Goal: Find specific page/section: Locate a particular part of the current website

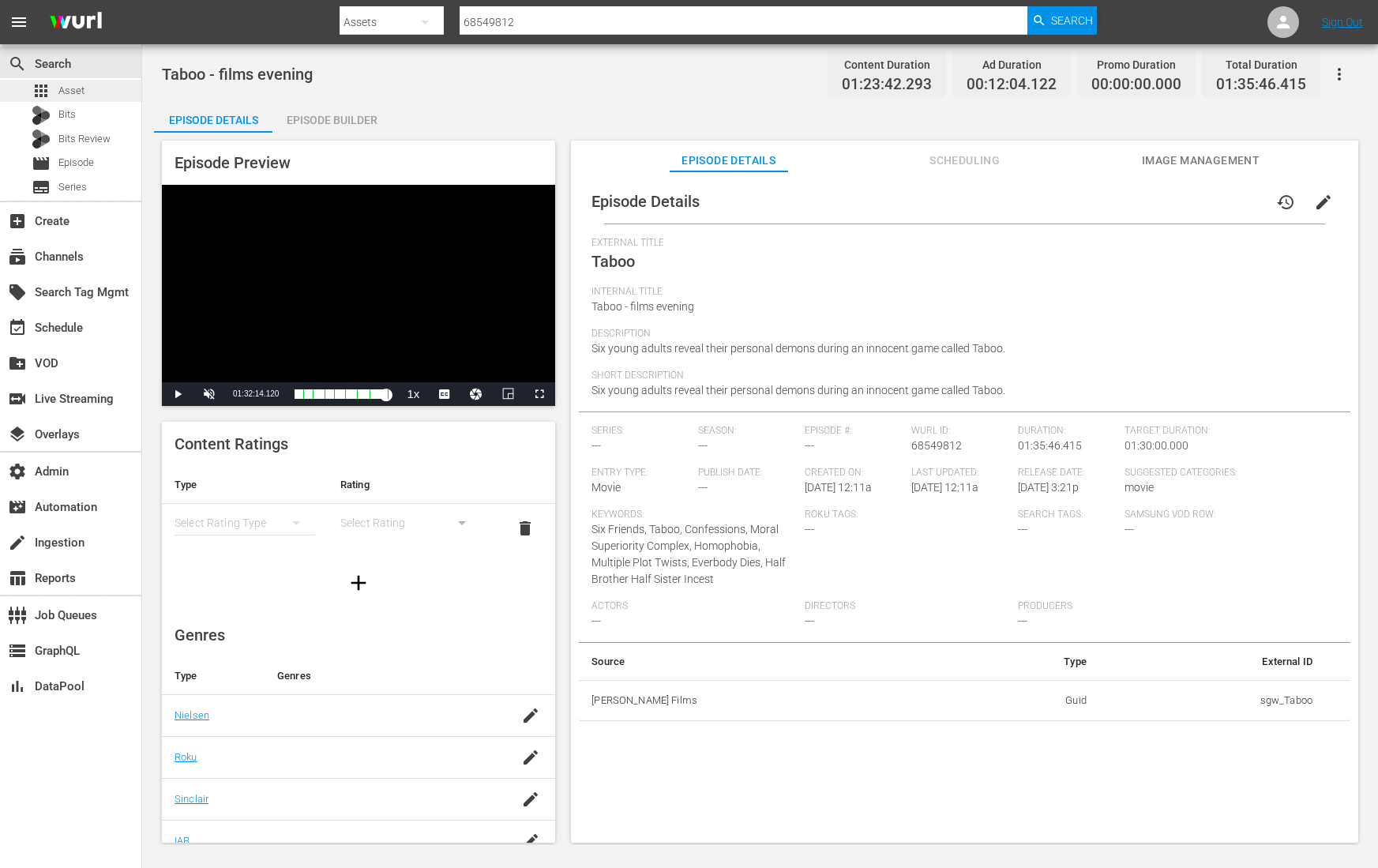
click at [56, 93] on div "apps Asset" at bounding box center [58, 91] width 53 height 22
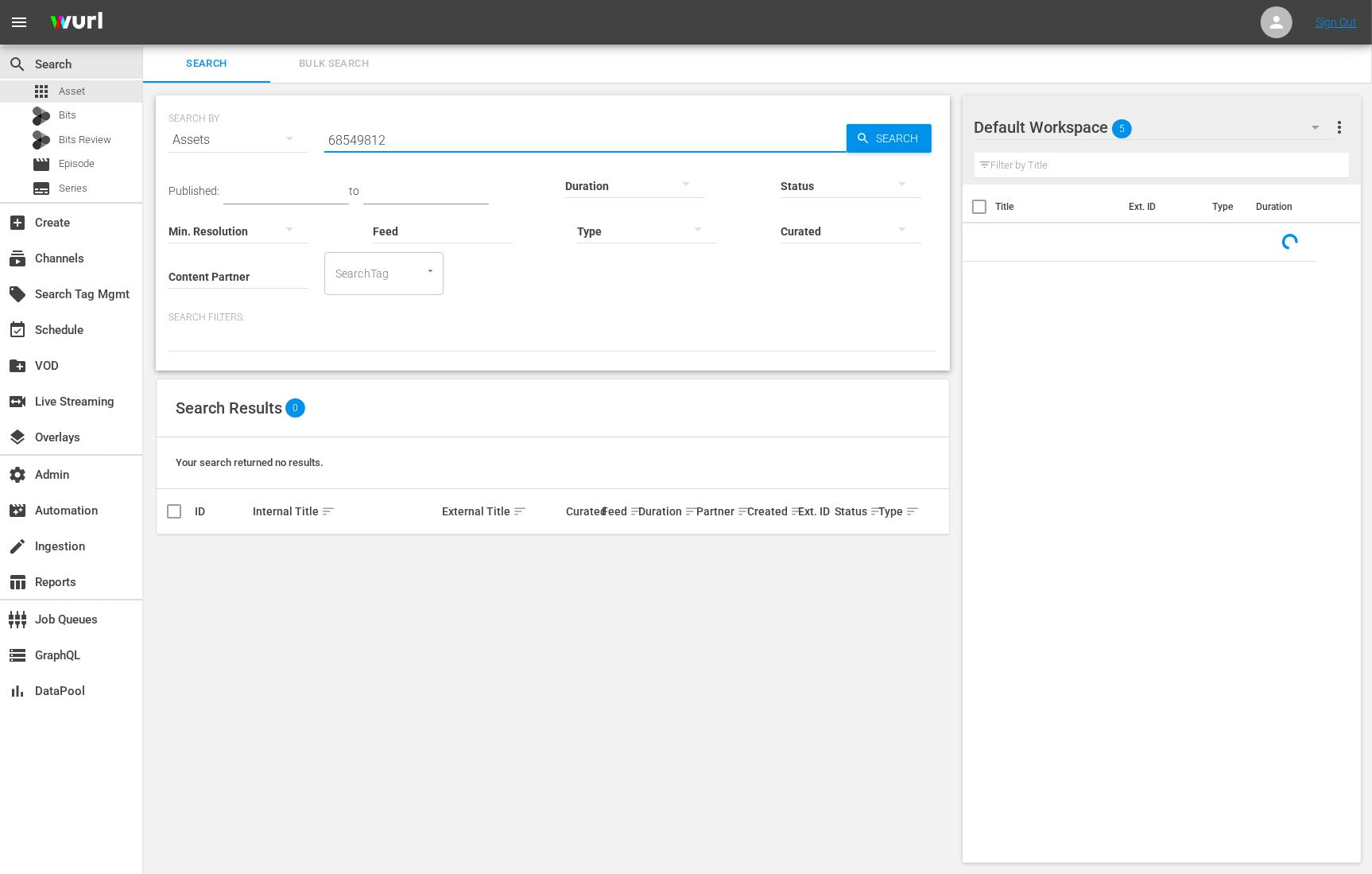
click at [392, 141] on input "68549812" at bounding box center [585, 139] width 522 height 38
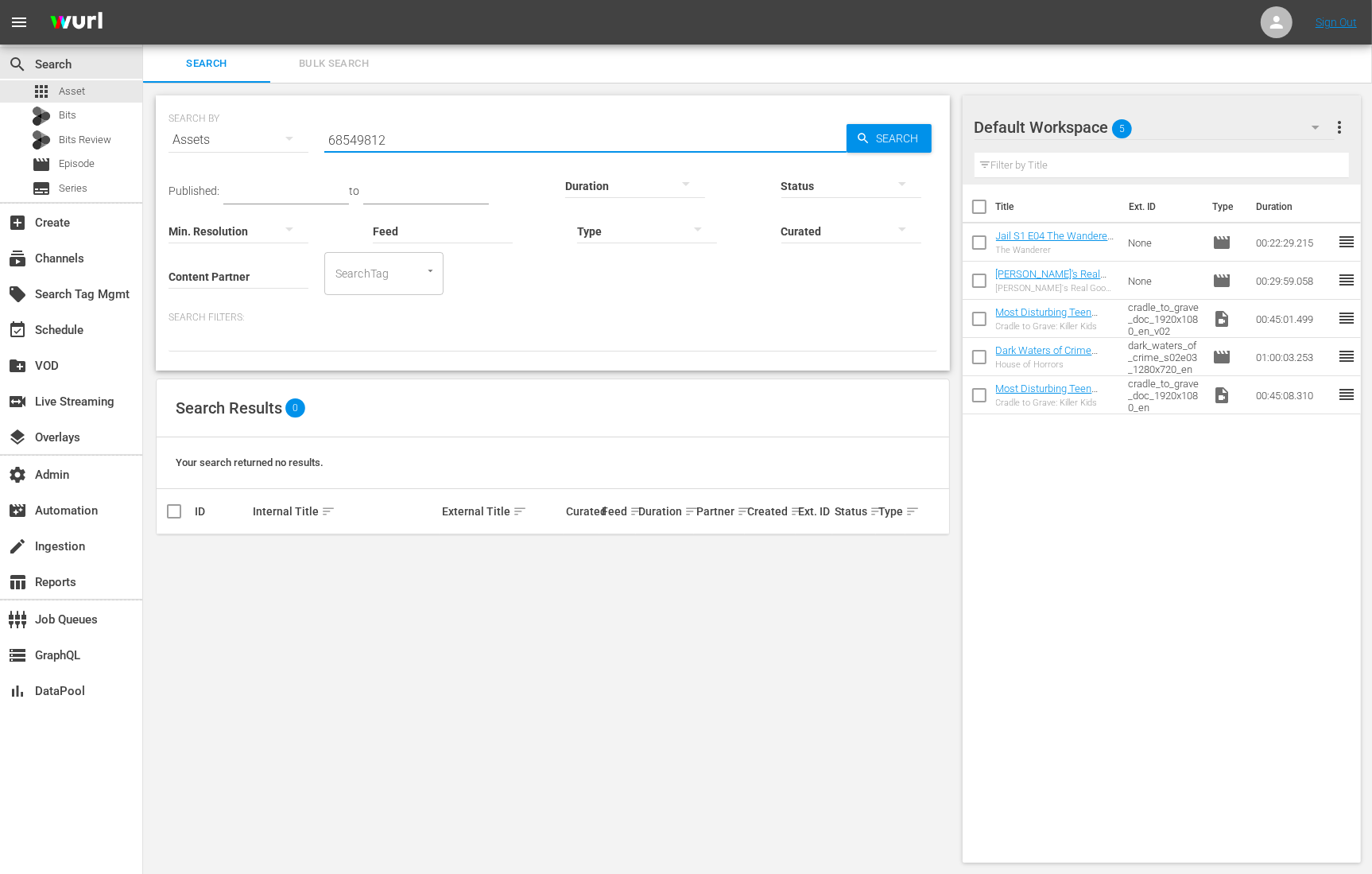
click at [392, 141] on input "68549812" at bounding box center [585, 139] width 522 height 38
paste input "Sorairo Utility, Special Milady"
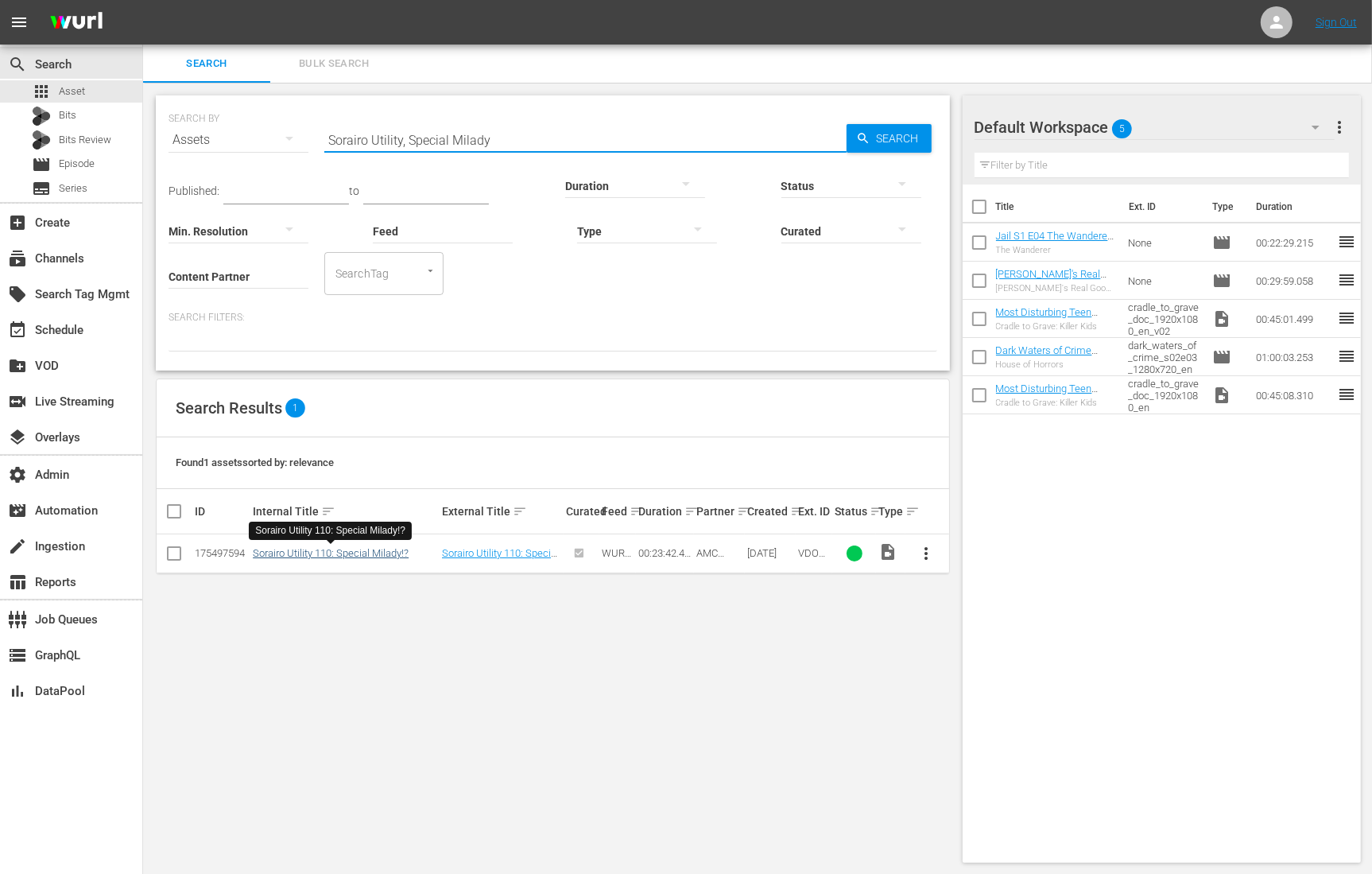
type input "Sorairo Utility, Special Milady"
click at [285, 555] on link "Sorairo Utility 110: Special Milady!?" at bounding box center [331, 552] width 156 height 12
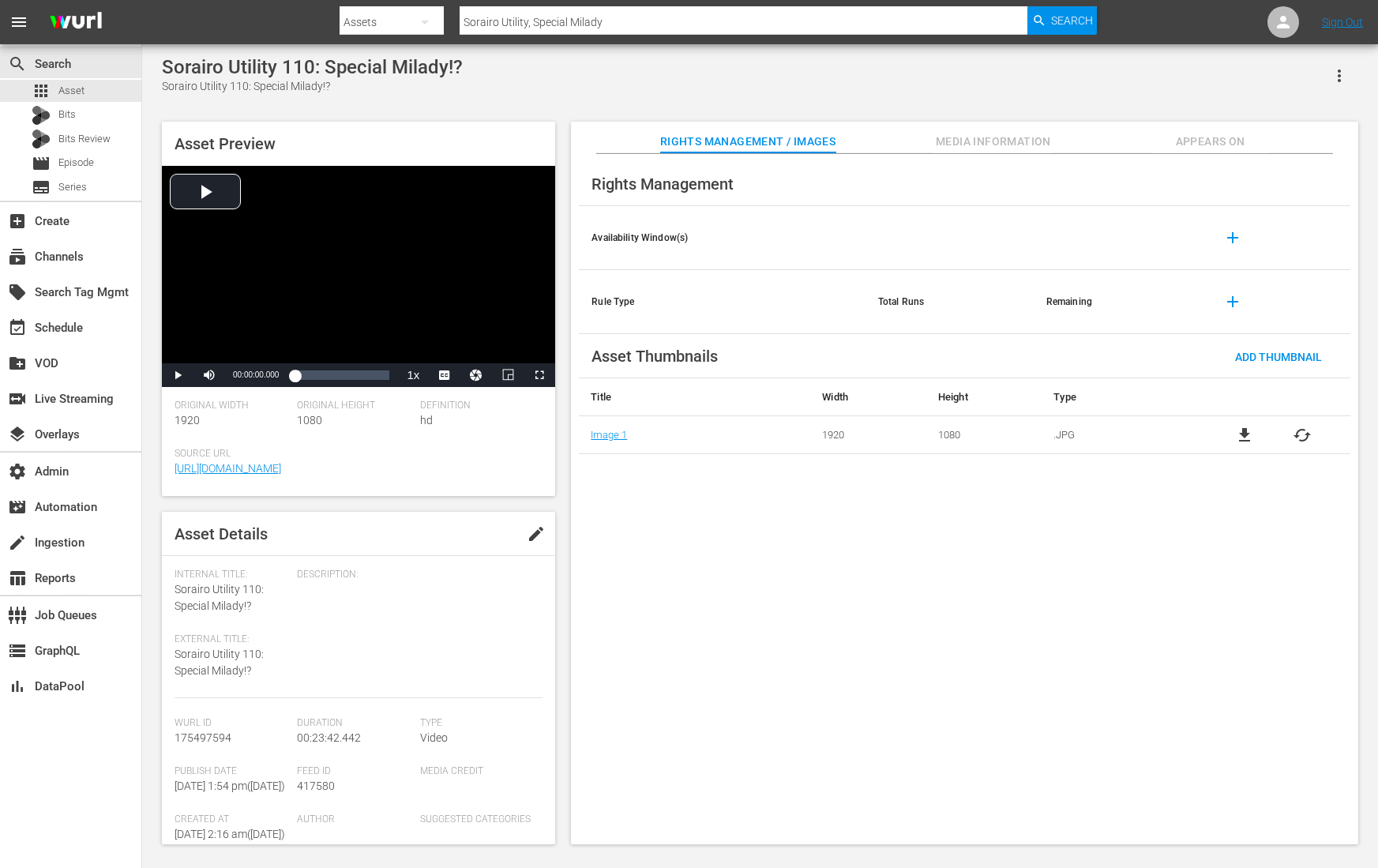
click at [150, 564] on div "Sorairo Utility 110: Special Milady!? Sorairo Utility 110: Special Milady!? Ass…" at bounding box center [760, 447] width 1236 height 804
click at [974, 671] on div "Rights Management Availability Window(s) add Rule Type Total Runs Remaining add…" at bounding box center [965, 499] width 787 height 691
click at [791, 645] on div "Rights Management Availability Window(s) add Rule Type Total Runs Remaining add…" at bounding box center [965, 499] width 787 height 691
click at [1214, 140] on span "Appears On" at bounding box center [1211, 141] width 119 height 19
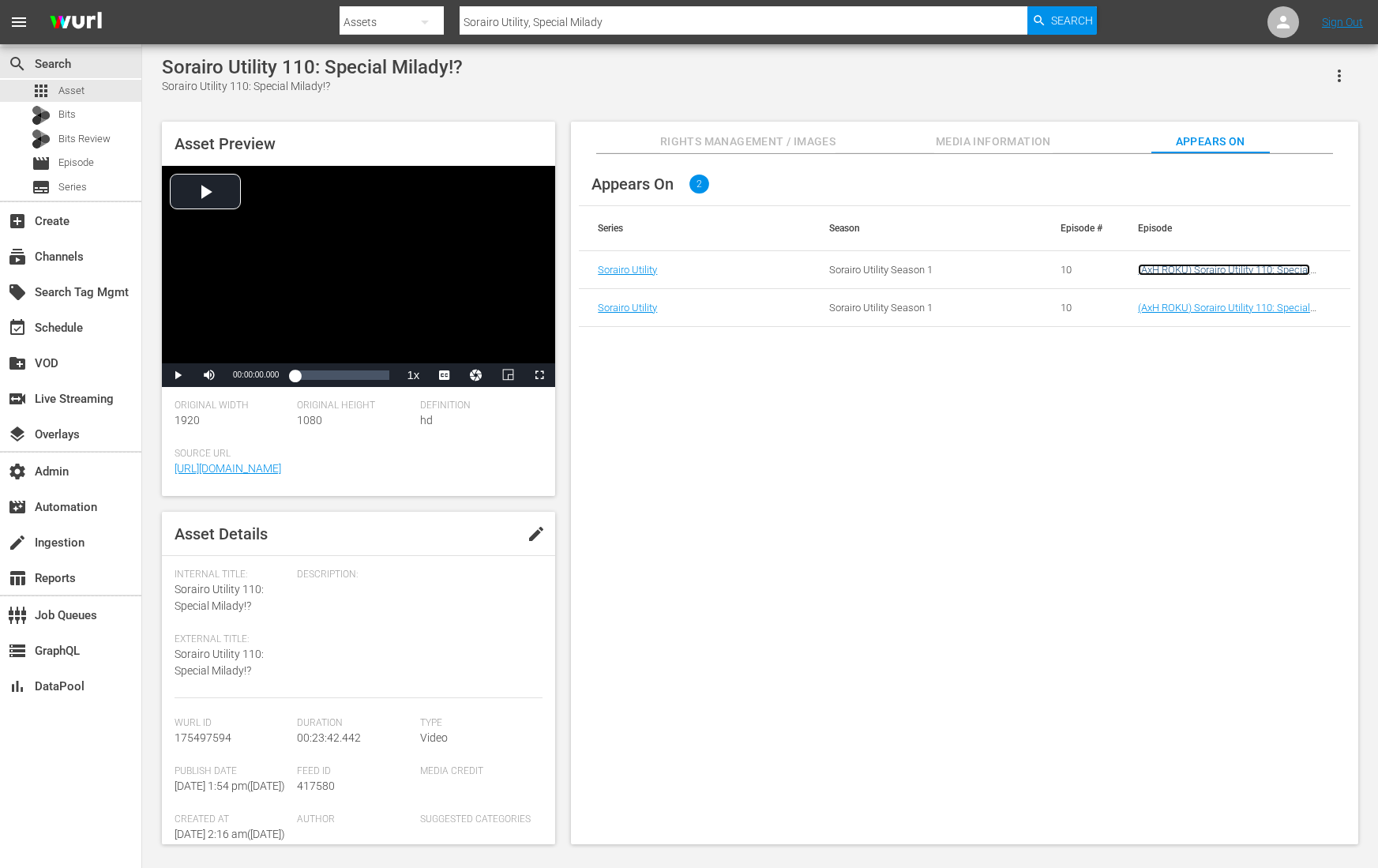
click at [1176, 267] on link "(AxH ROKU) Sorairo Utility 110: Special Milady!?" at bounding box center [1224, 276] width 172 height 24
click at [1186, 310] on link "(AxH ROKU) Sorairo Utility 110: Special Milady!? ((AxH ROKU) Sorairo Utility 11…" at bounding box center [1228, 325] width 178 height 47
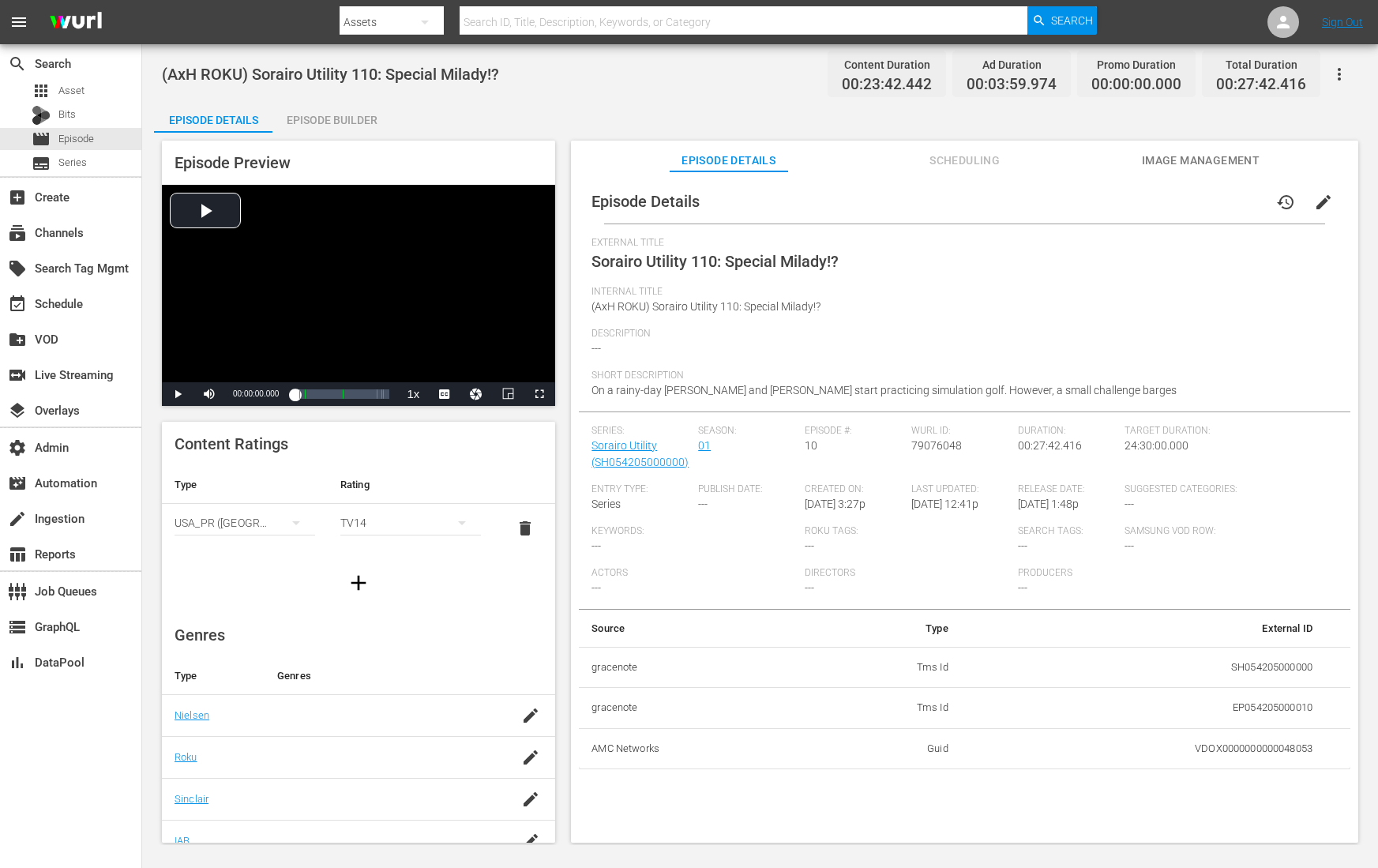
click at [970, 148] on button "Scheduling" at bounding box center [966, 156] width 119 height 32
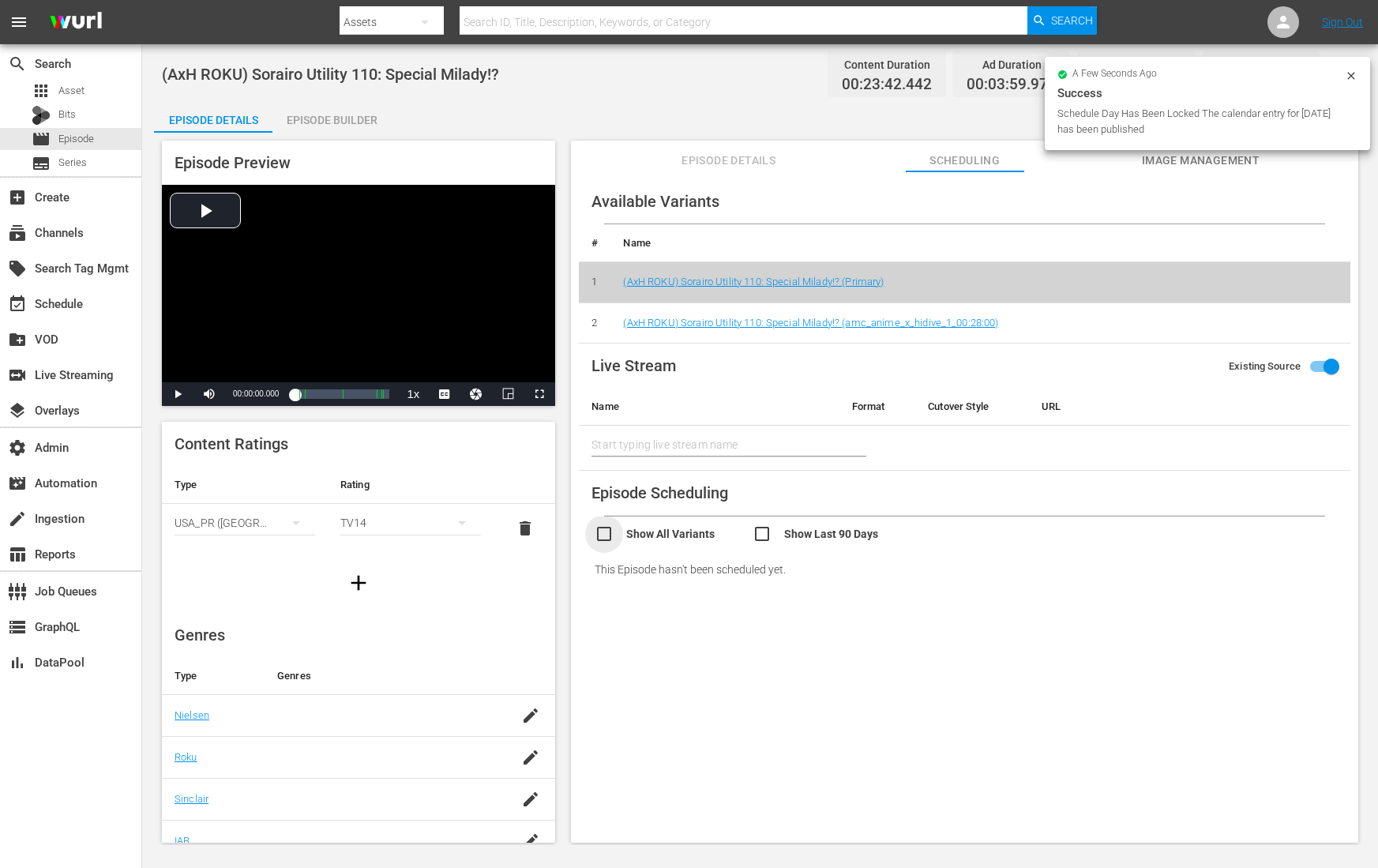
click at [610, 531] on input "checkbox" at bounding box center [674, 536] width 158 height 23
checkbox input "true"
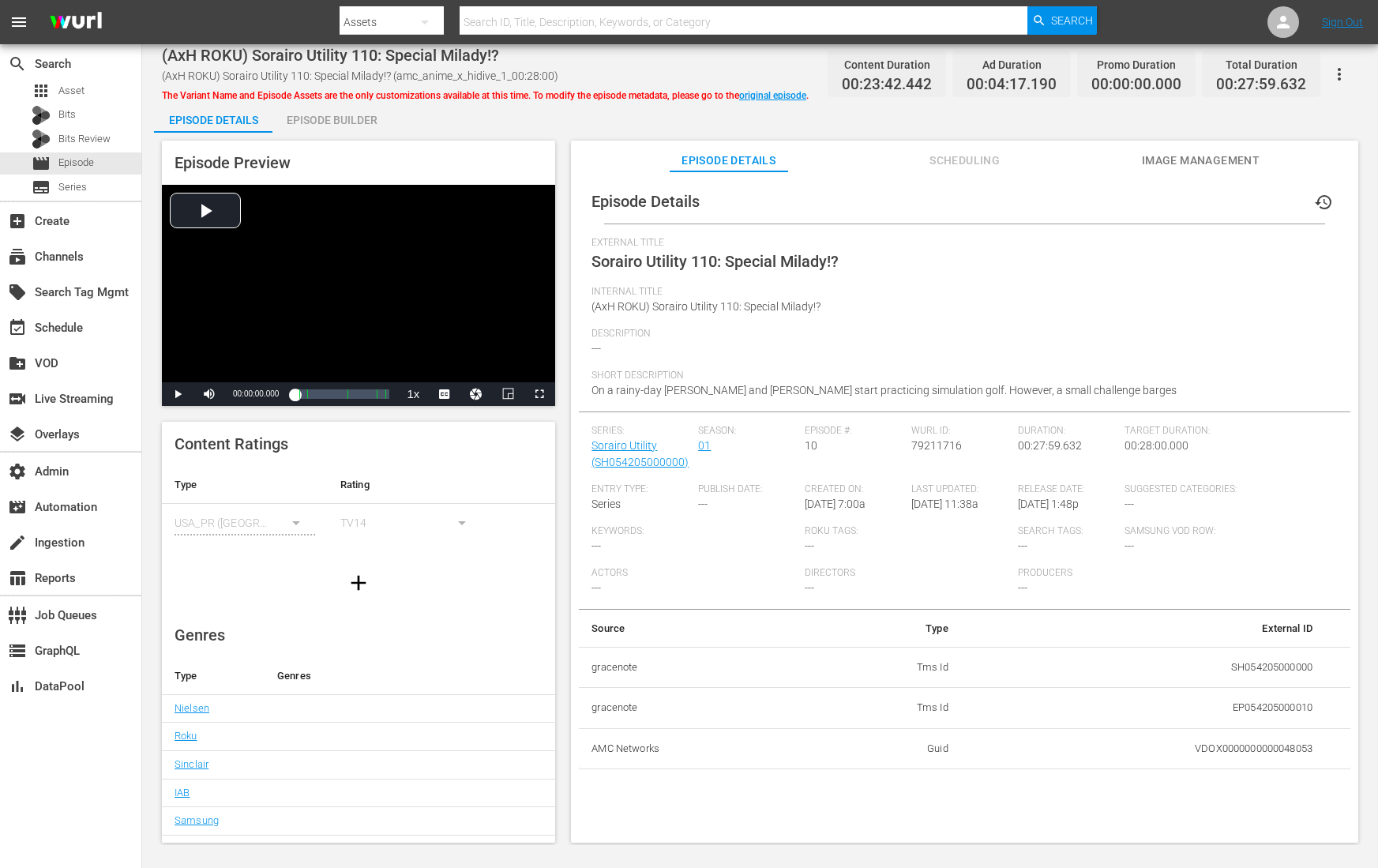
click at [954, 168] on span "Scheduling" at bounding box center [966, 160] width 119 height 19
